Goal: Information Seeking & Learning: Find specific page/section

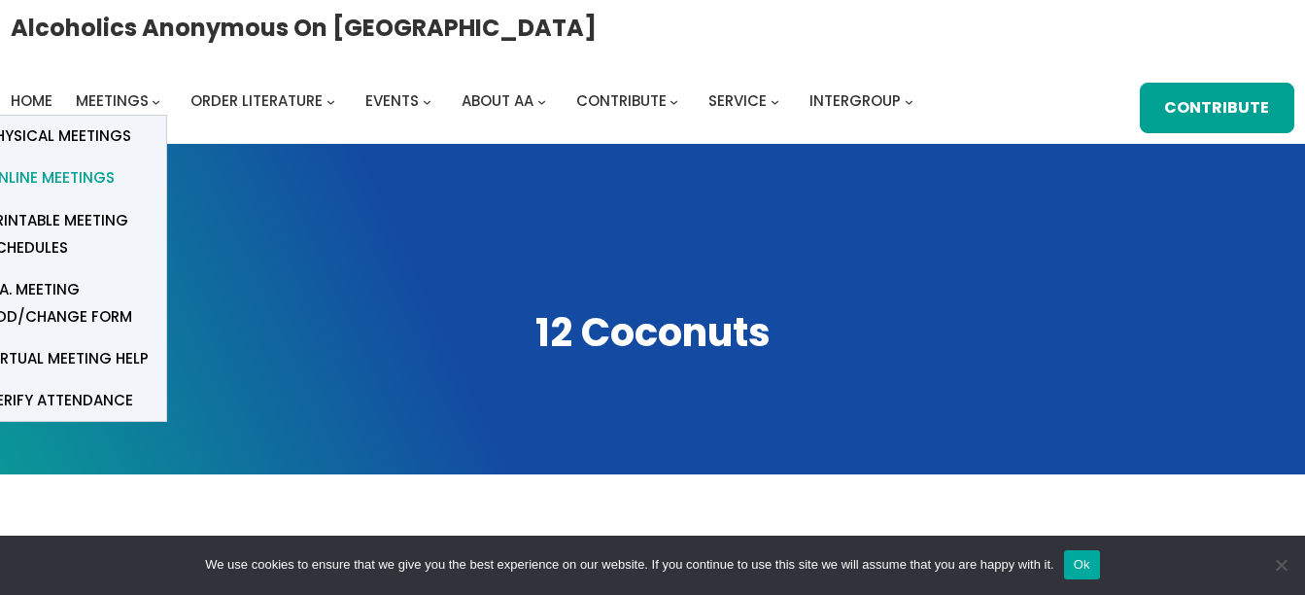
click at [71, 178] on span "Online Meetings" at bounding box center [50, 177] width 128 height 27
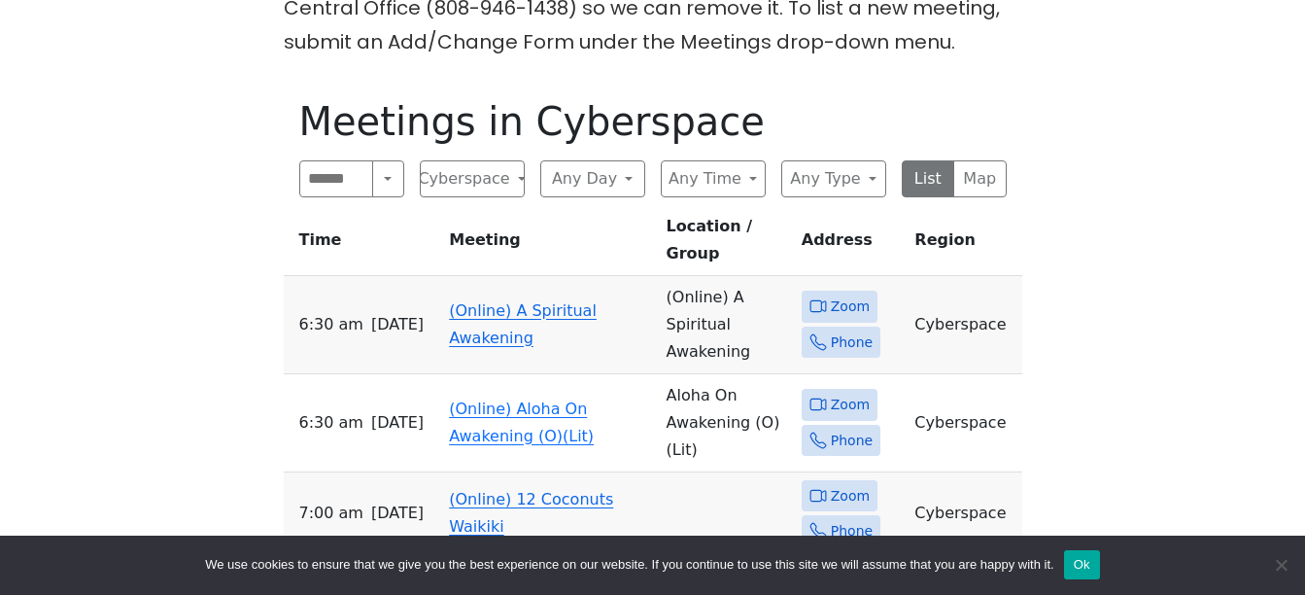
scroll to position [932, 0]
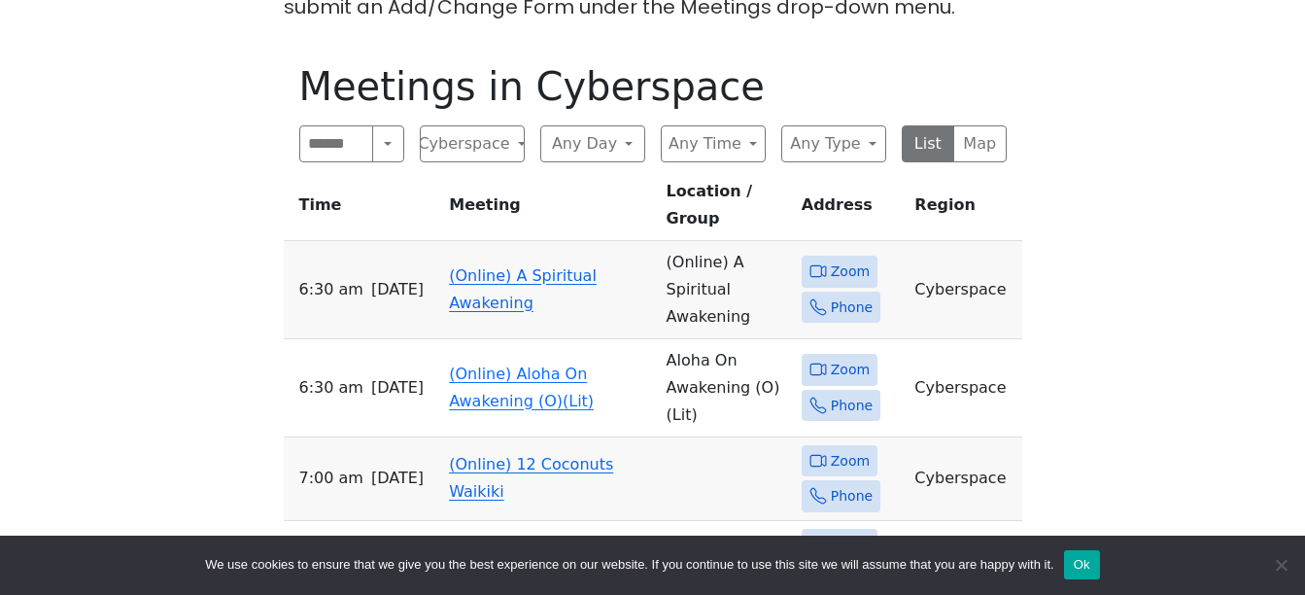
click at [1129, 108] on div "The Pioneer Group (Tues, 6:30, inside the Women’s Bld. at [DEMOGRAPHIC_DATA]) i…" at bounding box center [652, 359] width 1175 height 1490
click at [472, 455] on link "(Online) 12 Coconuts Waikiki" at bounding box center [531, 478] width 164 height 46
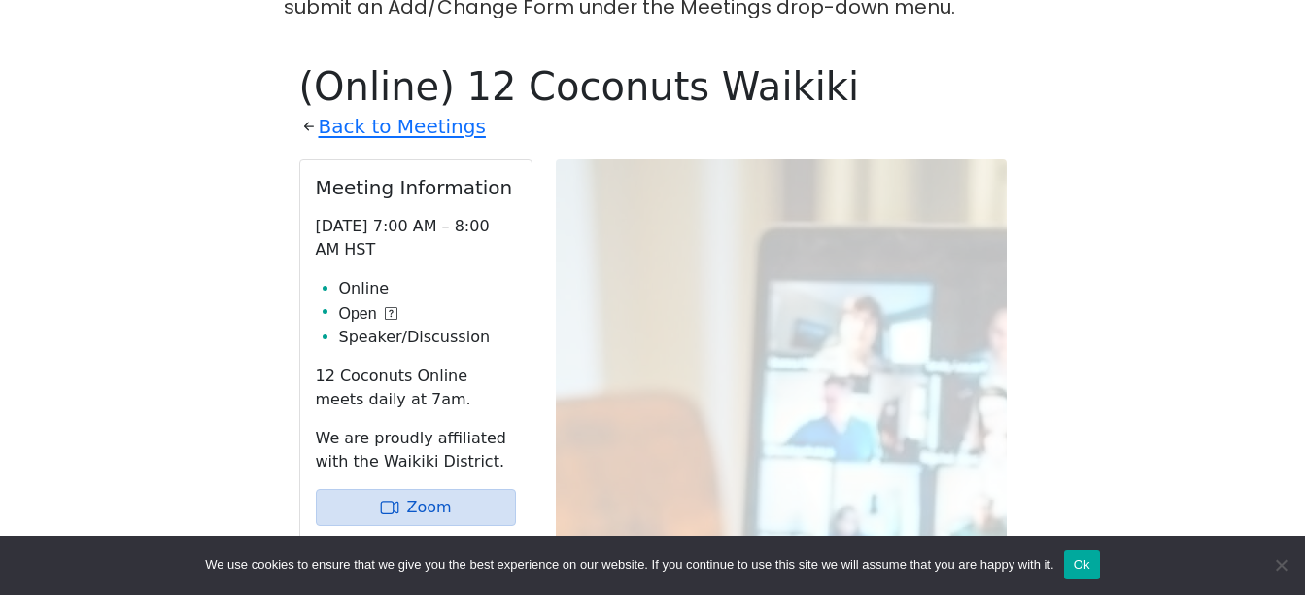
scroll to position [946, 0]
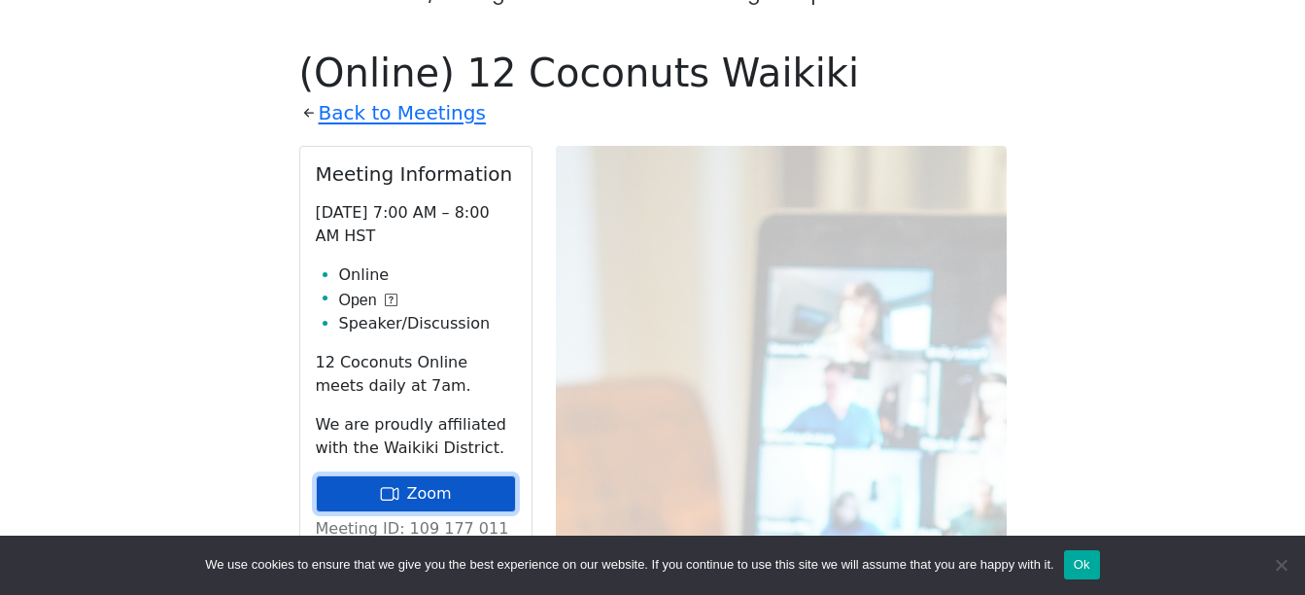
click at [422, 475] on link "Zoom" at bounding box center [416, 493] width 200 height 37
